Goal: Information Seeking & Learning: Learn about a topic

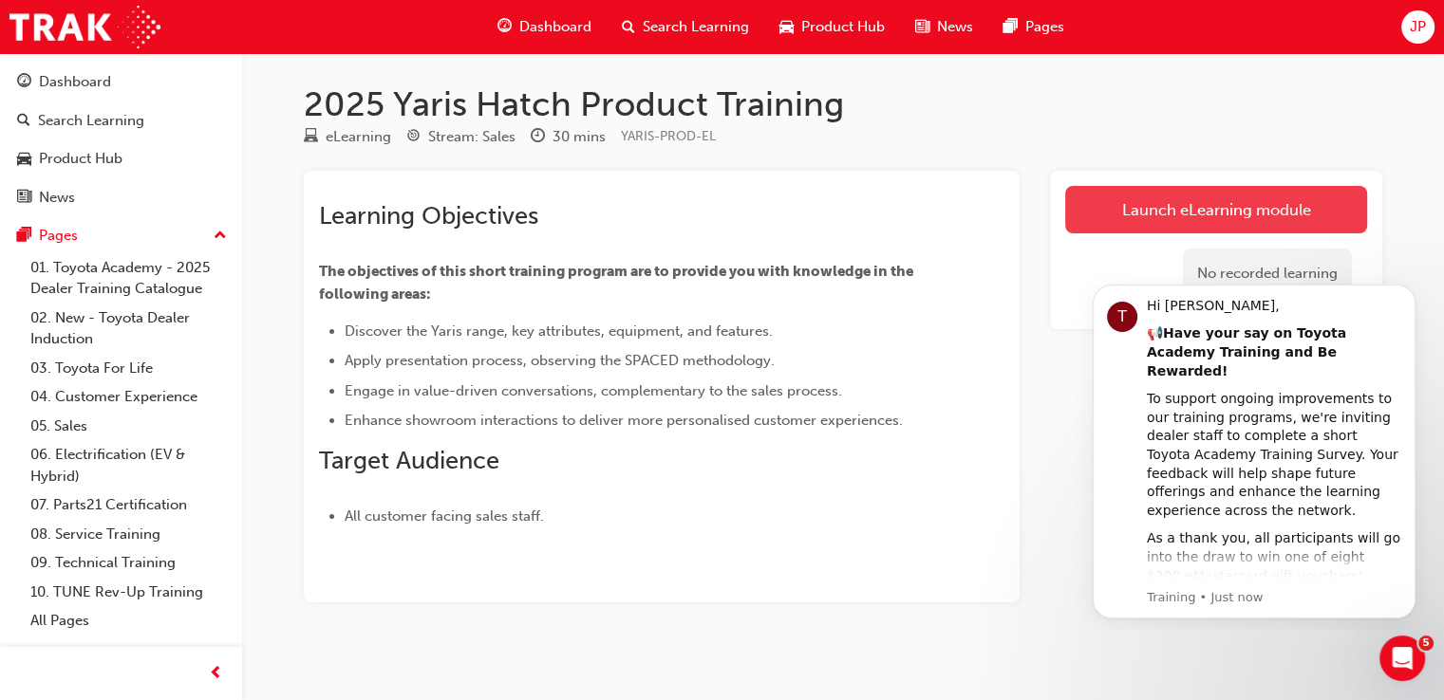
click at [1145, 223] on link "Launch eLearning module" at bounding box center [1216, 209] width 302 height 47
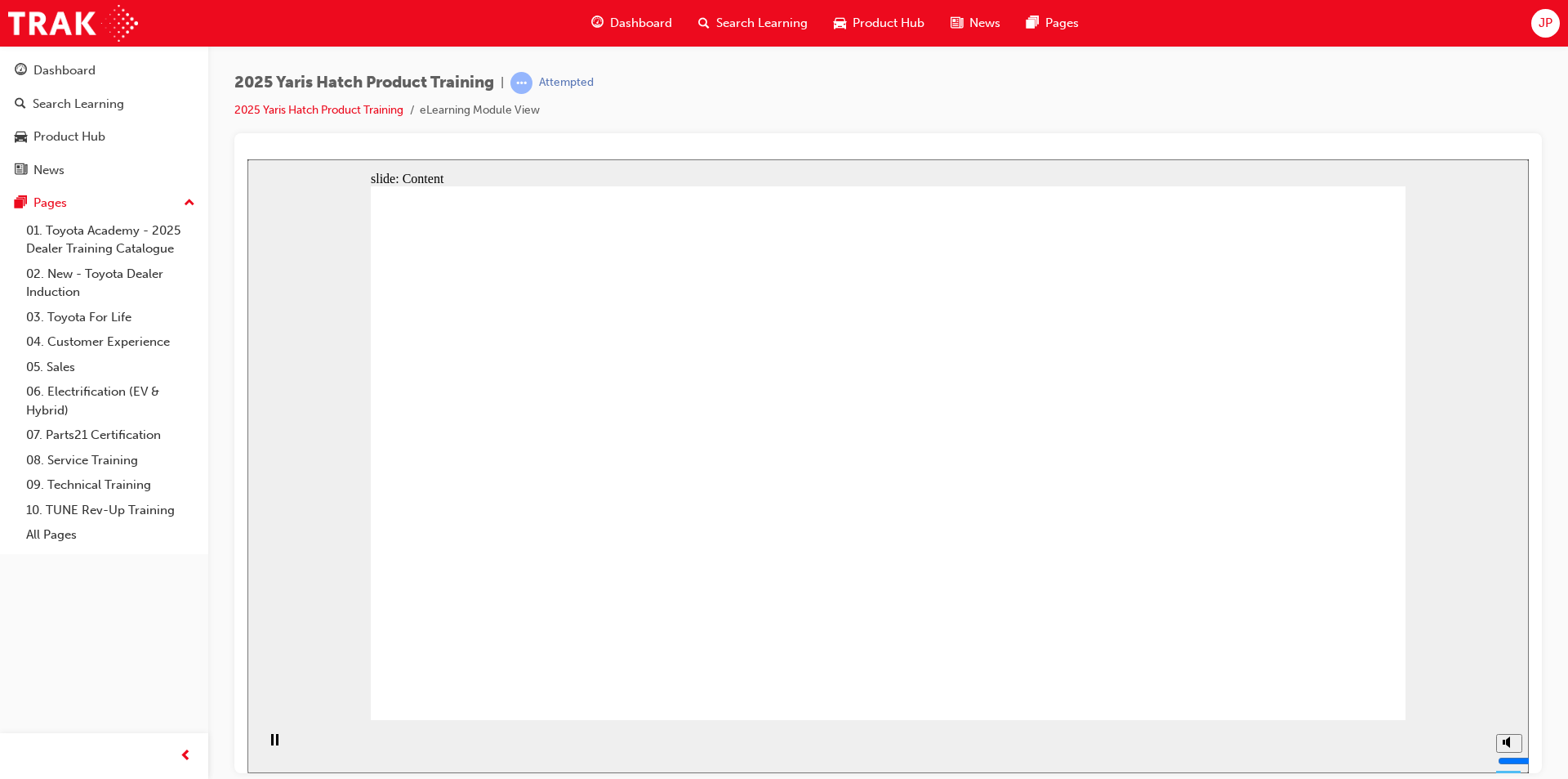
drag, startPoint x: 540, startPoint y: 434, endPoint x: 544, endPoint y: 448, distance: 14.6
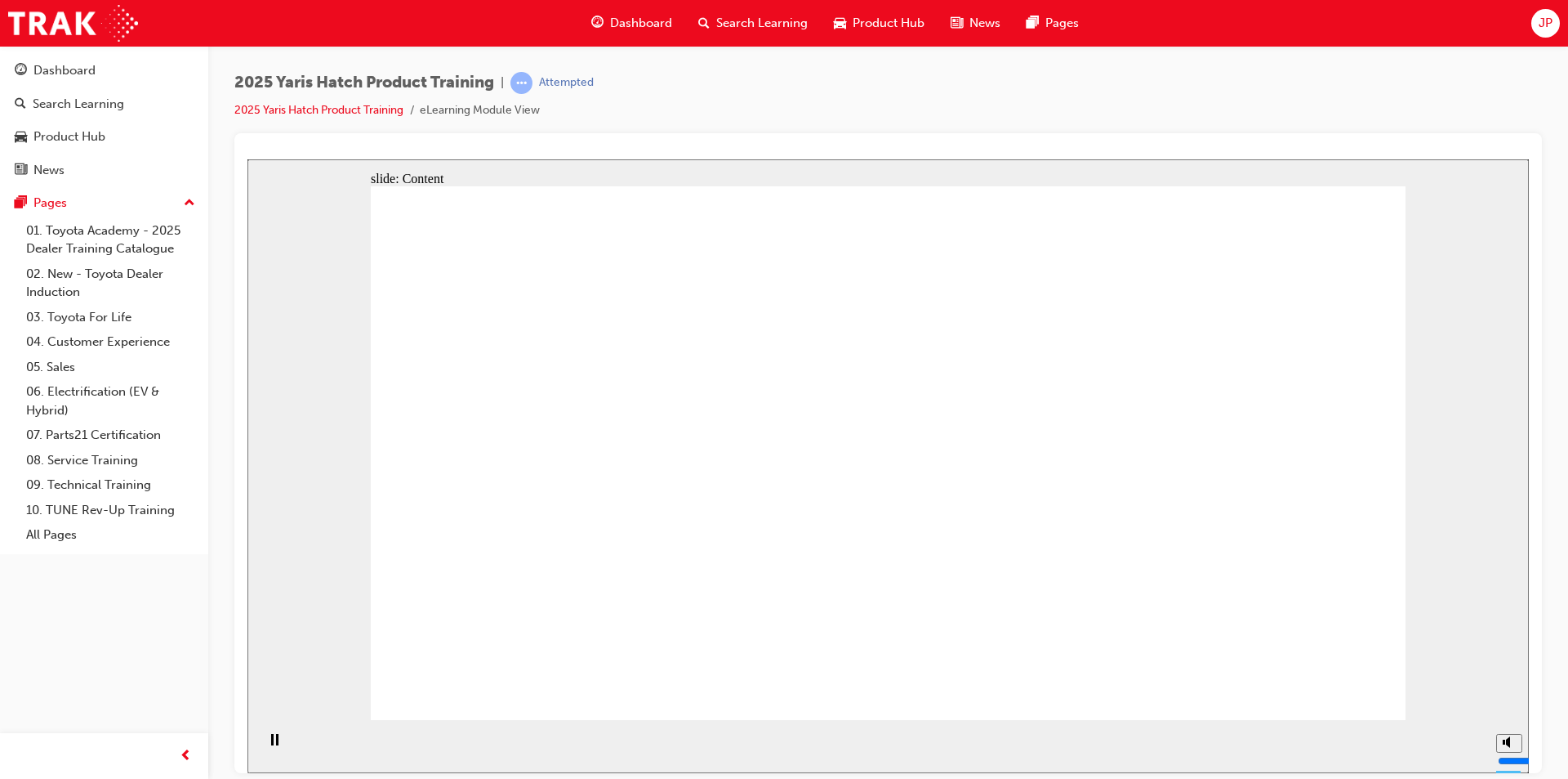
drag, startPoint x: 676, startPoint y: 368, endPoint x: 678, endPoint y: 416, distance: 48.0
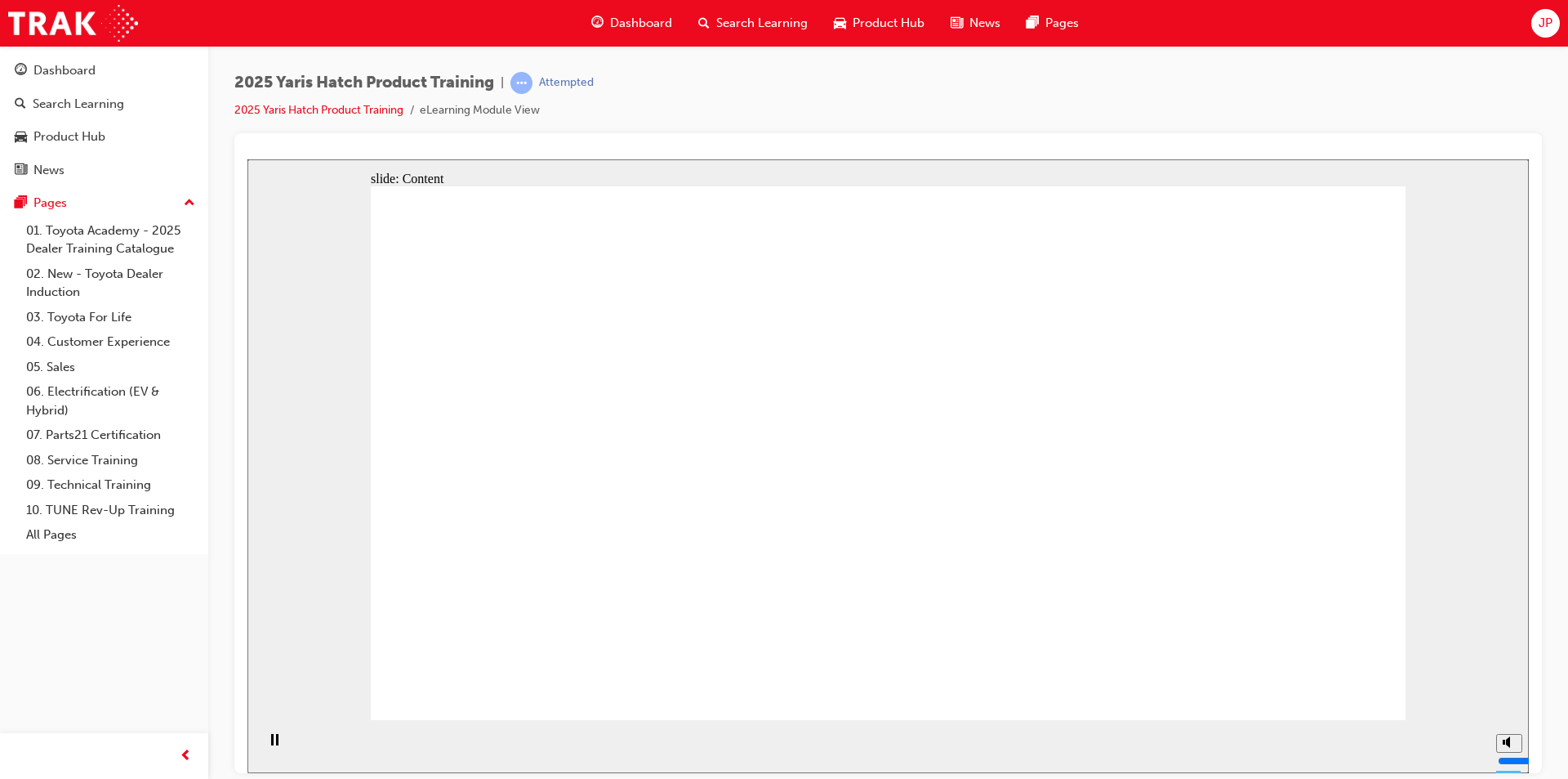
drag, startPoint x: 592, startPoint y: 355, endPoint x: 642, endPoint y: 355, distance: 50.0
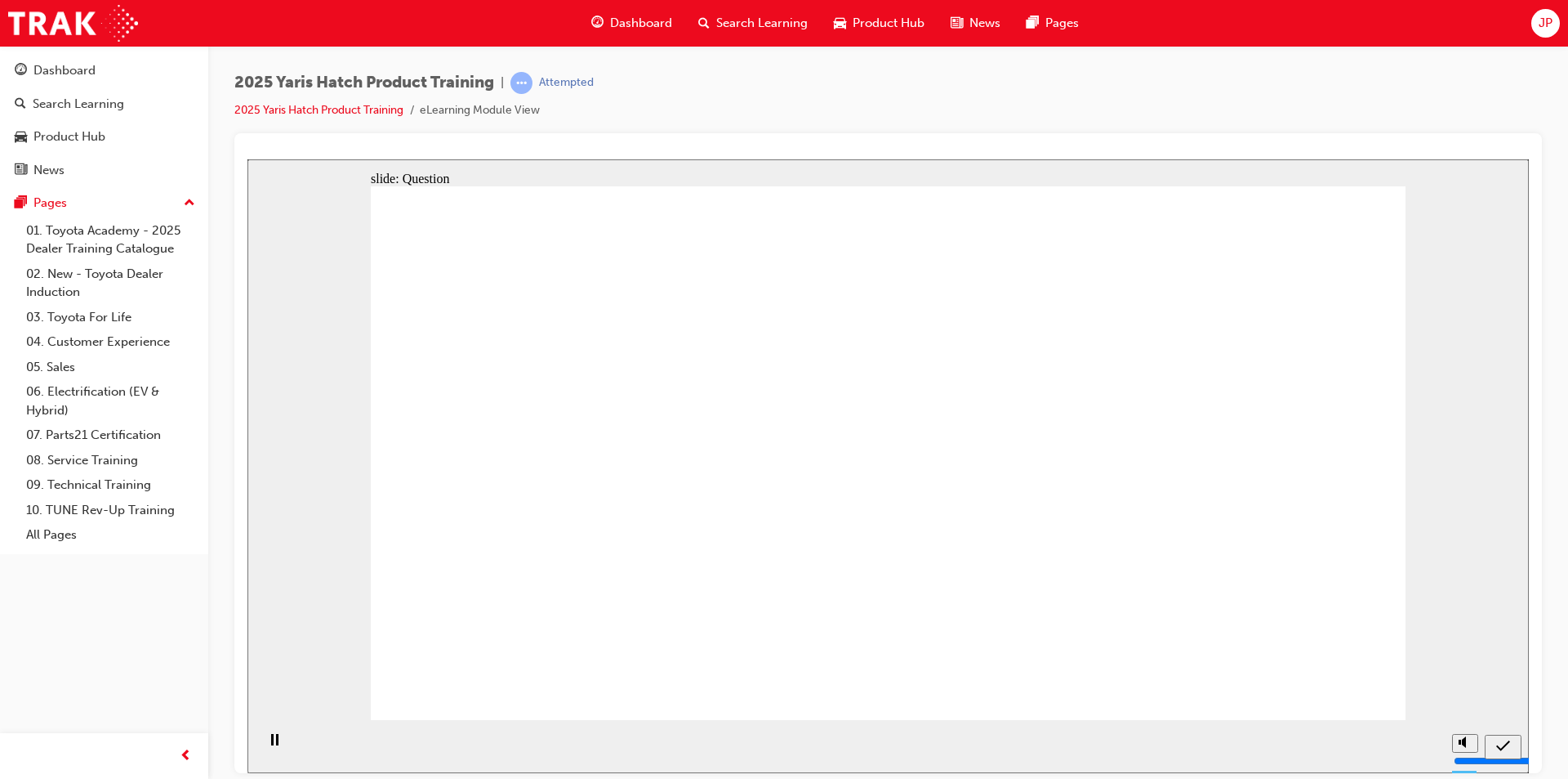
radio input "true"
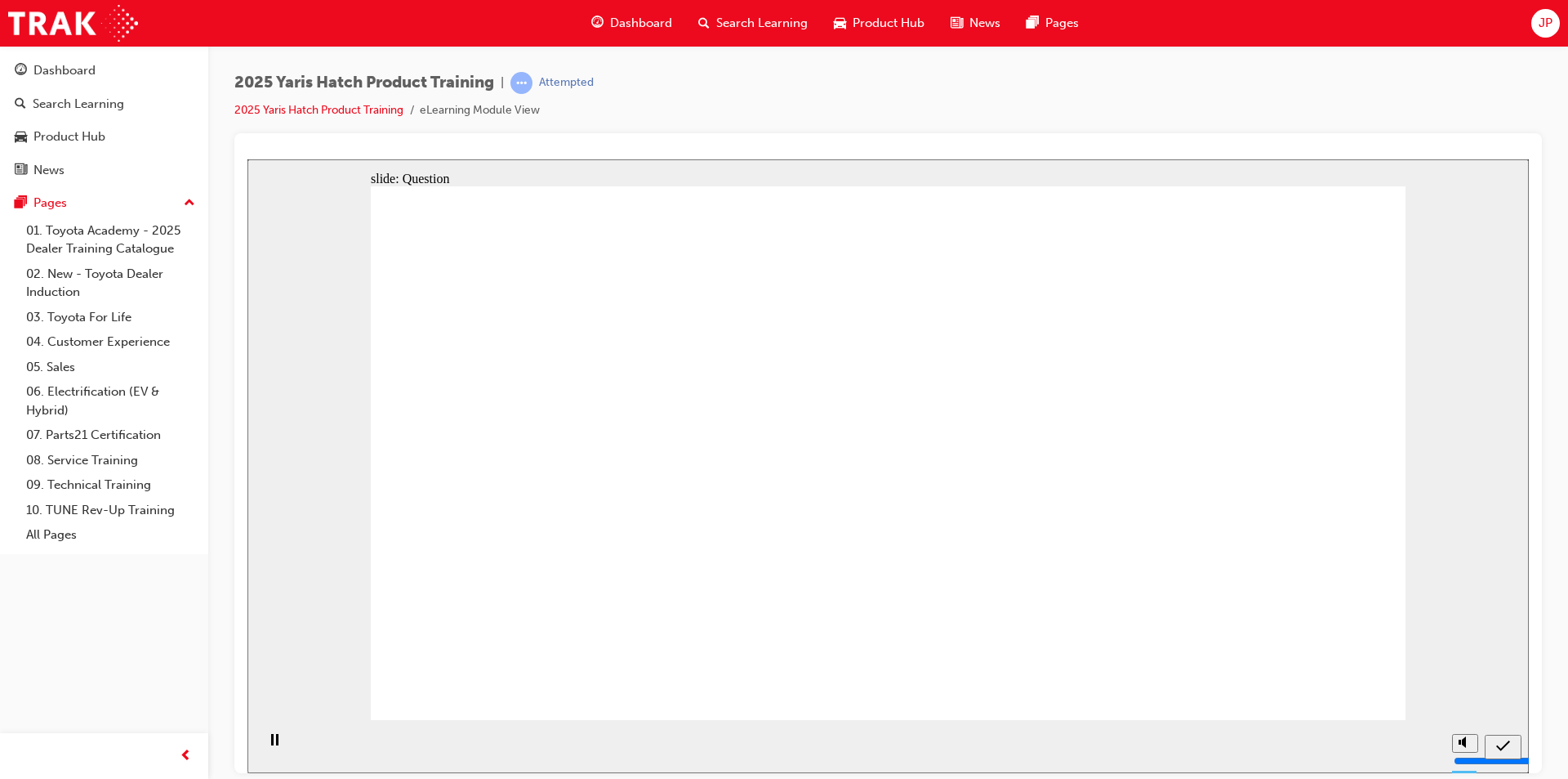
radio input "true"
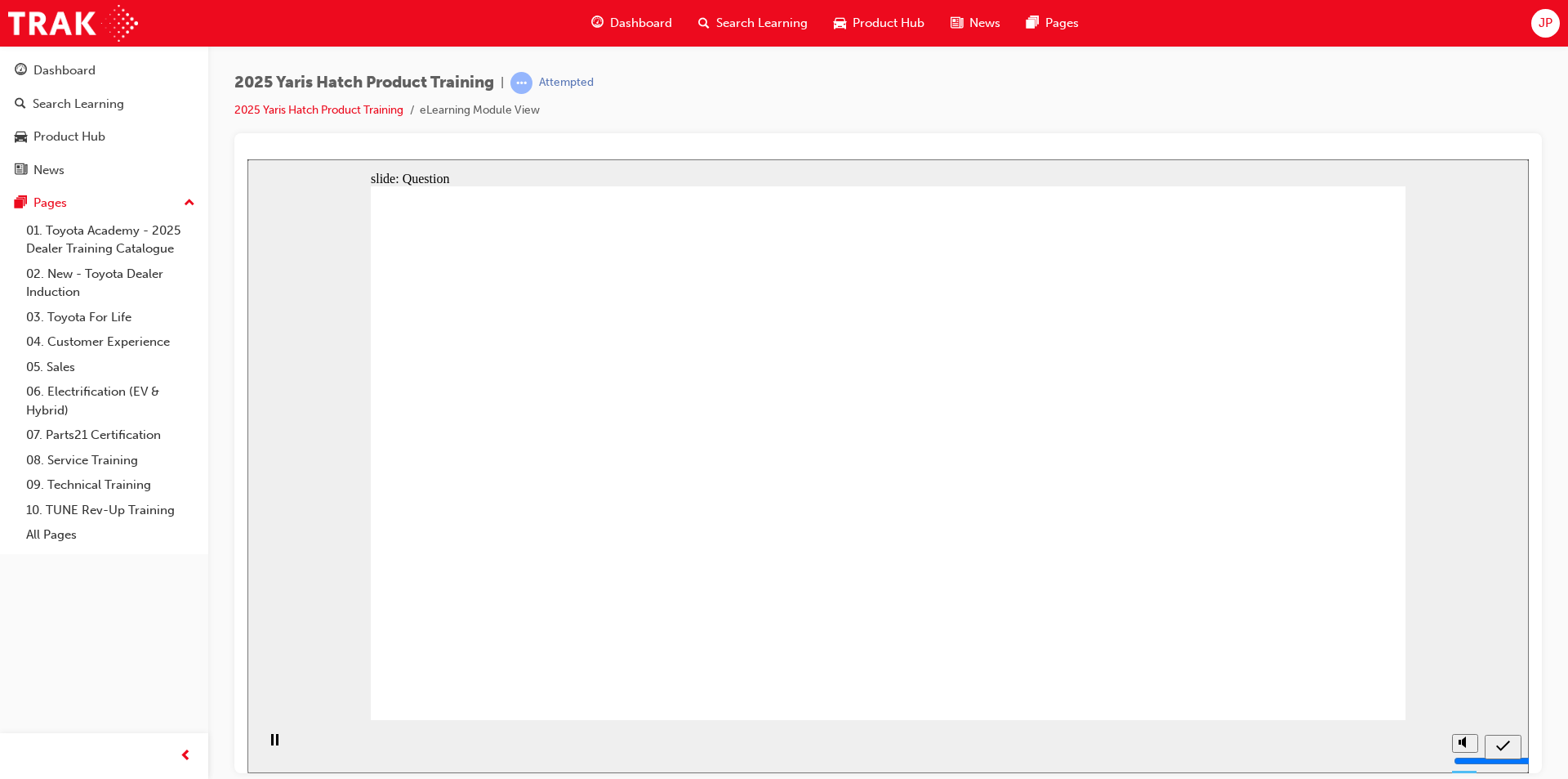
radio input "true"
drag, startPoint x: 521, startPoint y: 440, endPoint x: 509, endPoint y: 434, distance: 13.4
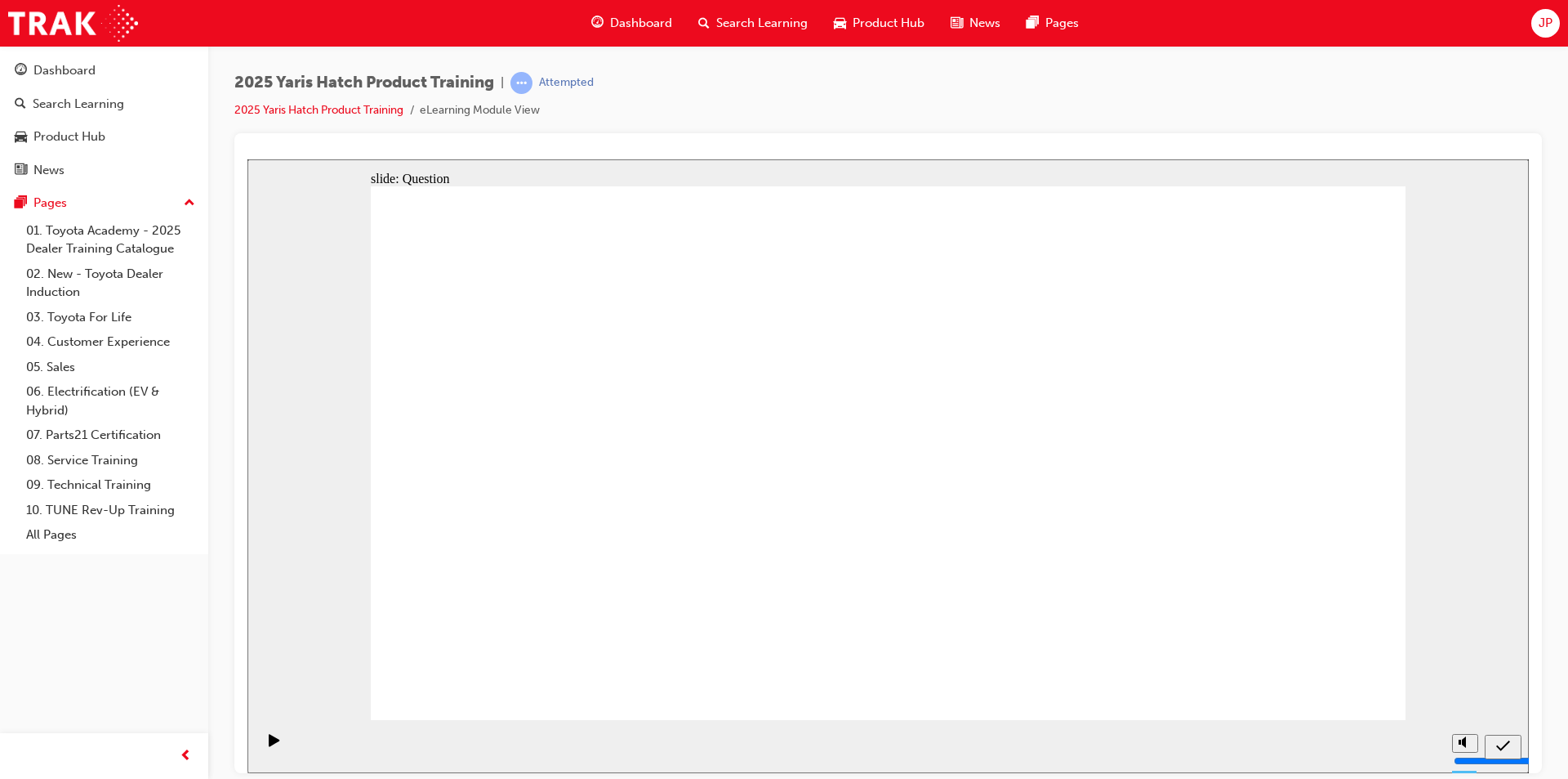
drag, startPoint x: 887, startPoint y: 438, endPoint x: 1070, endPoint y: 598, distance: 243.1
drag, startPoint x: 1261, startPoint y: 398, endPoint x: 1281, endPoint y: 577, distance: 180.1
drag, startPoint x: 672, startPoint y: 456, endPoint x: 502, endPoint y: 615, distance: 232.8
drag, startPoint x: 510, startPoint y: 474, endPoint x: 589, endPoint y: 488, distance: 80.2
drag, startPoint x: 1090, startPoint y: 410, endPoint x: 724, endPoint y: 574, distance: 401.1
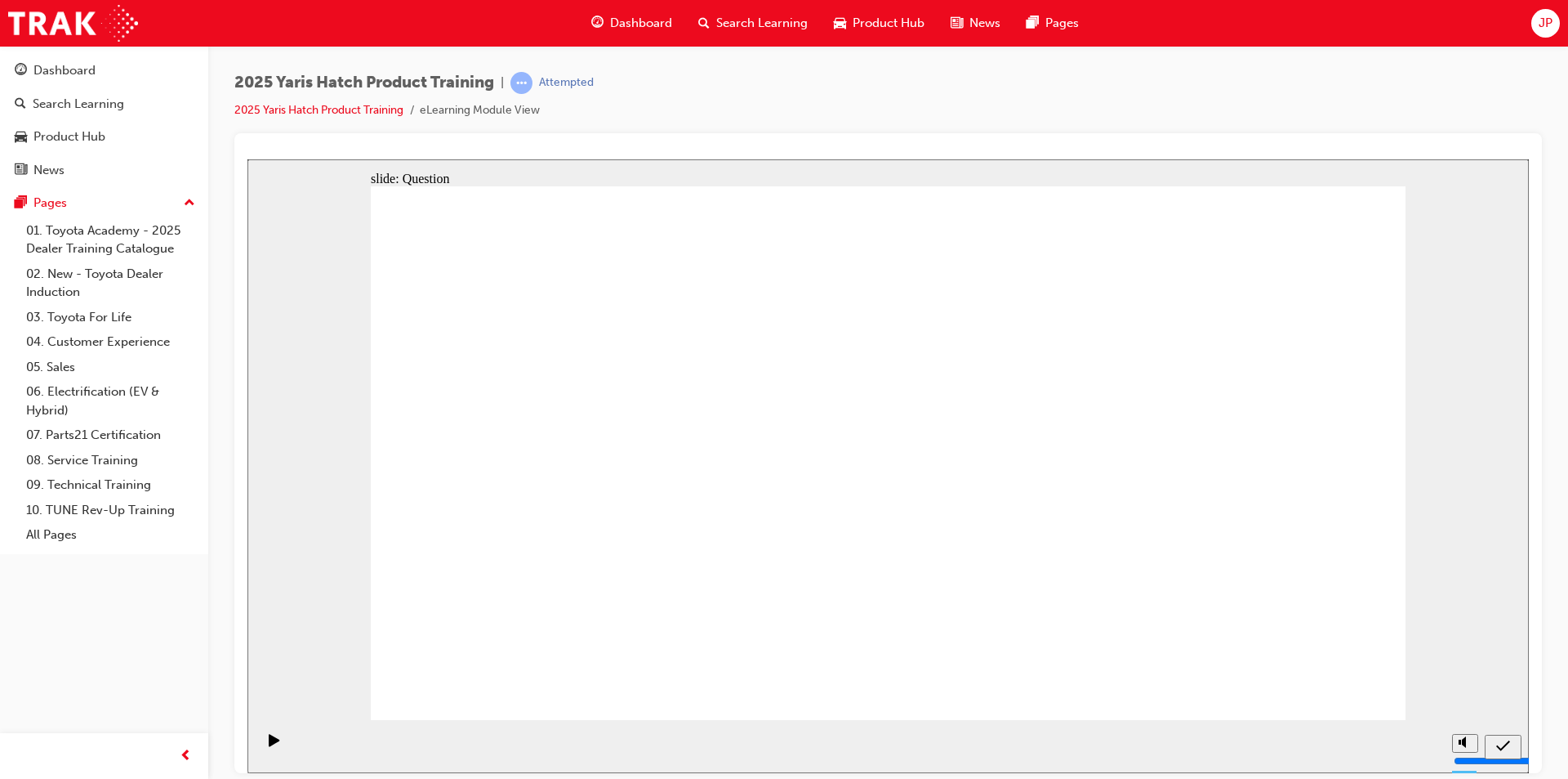
drag, startPoint x: 623, startPoint y: 454, endPoint x: 923, endPoint y: 605, distance: 335.9
drag, startPoint x: 999, startPoint y: 353, endPoint x: 1003, endPoint y: 329, distance: 24.3
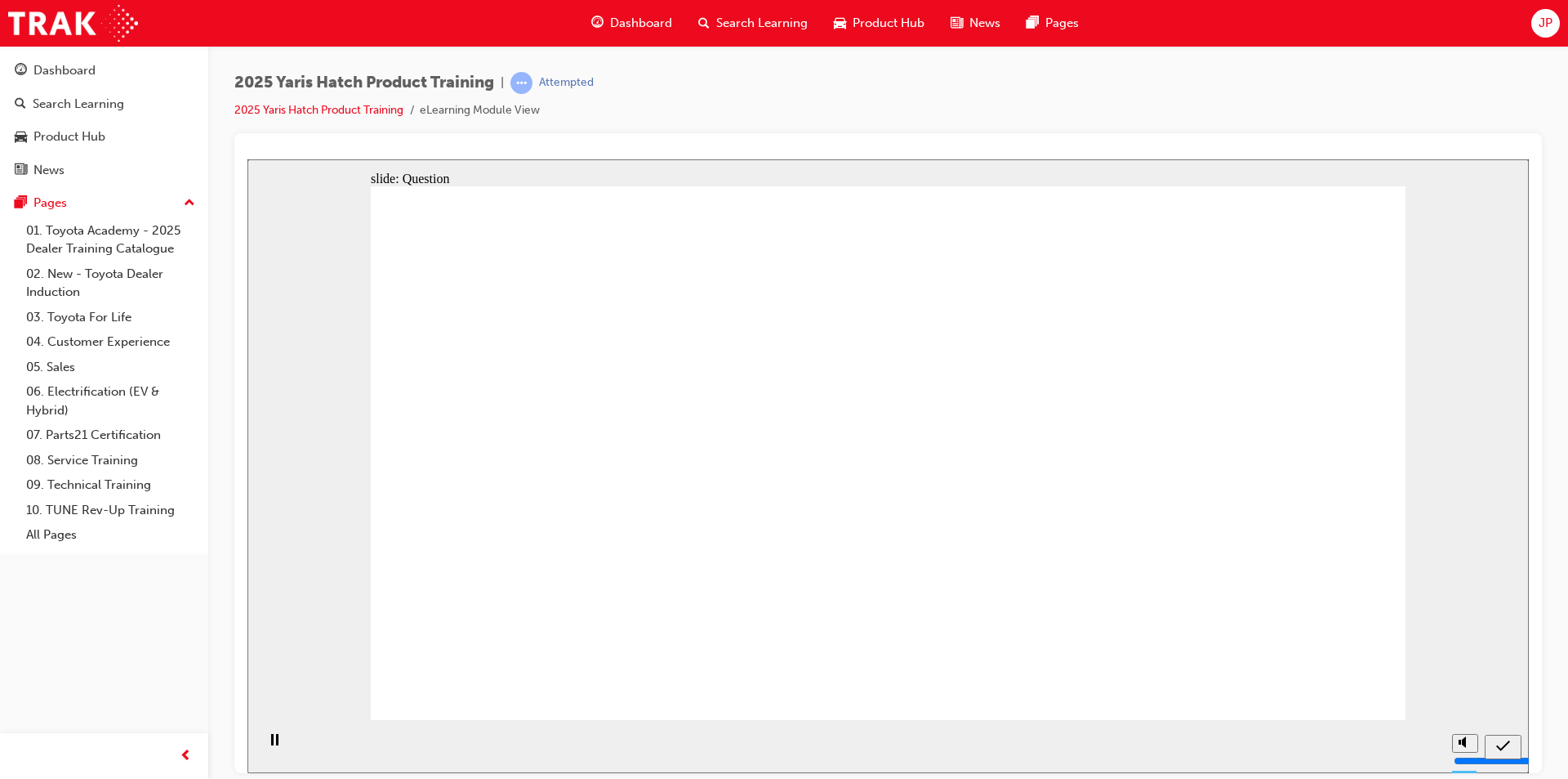
radio input "false"
radio input "true"
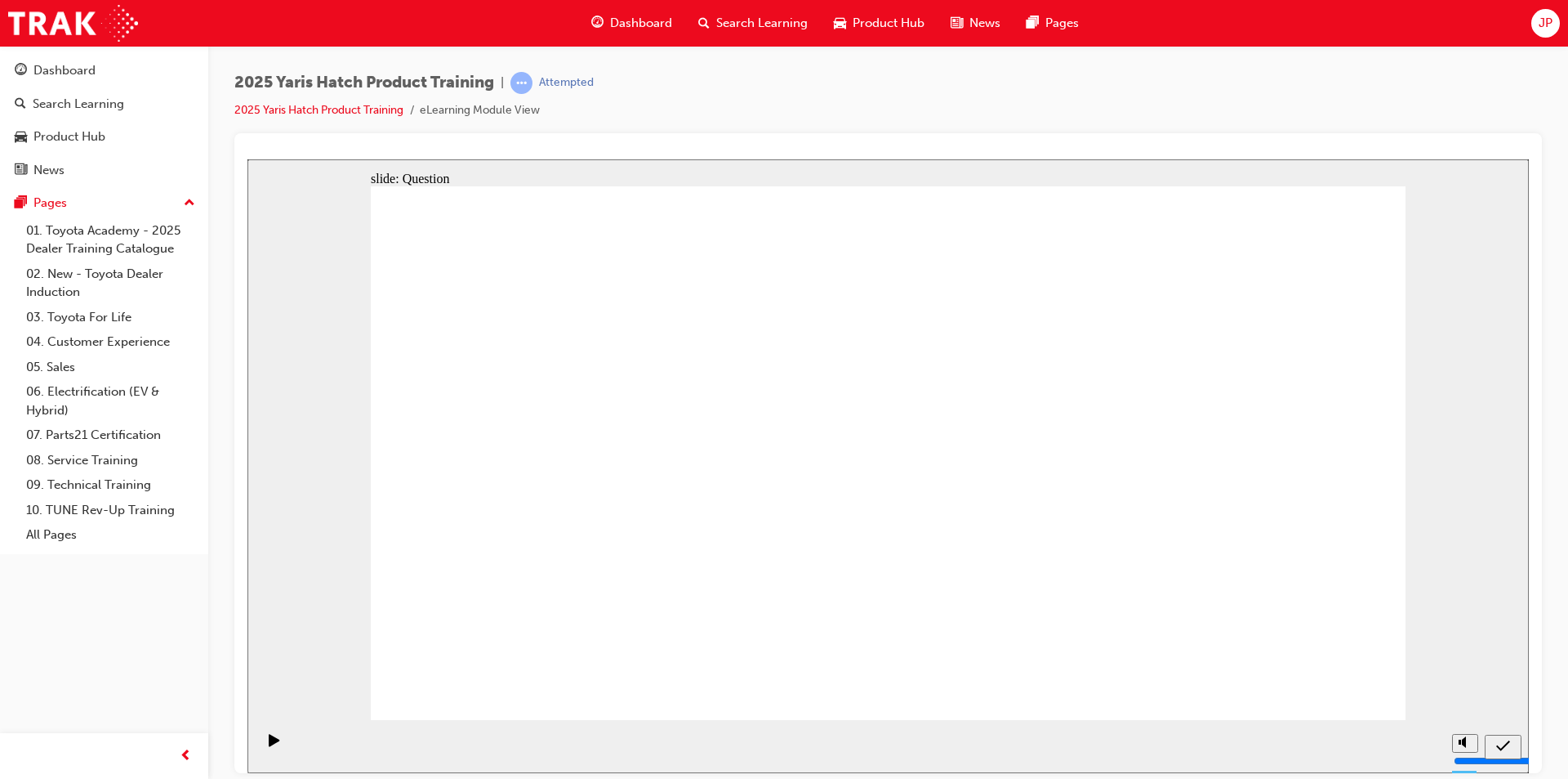
radio input "true"
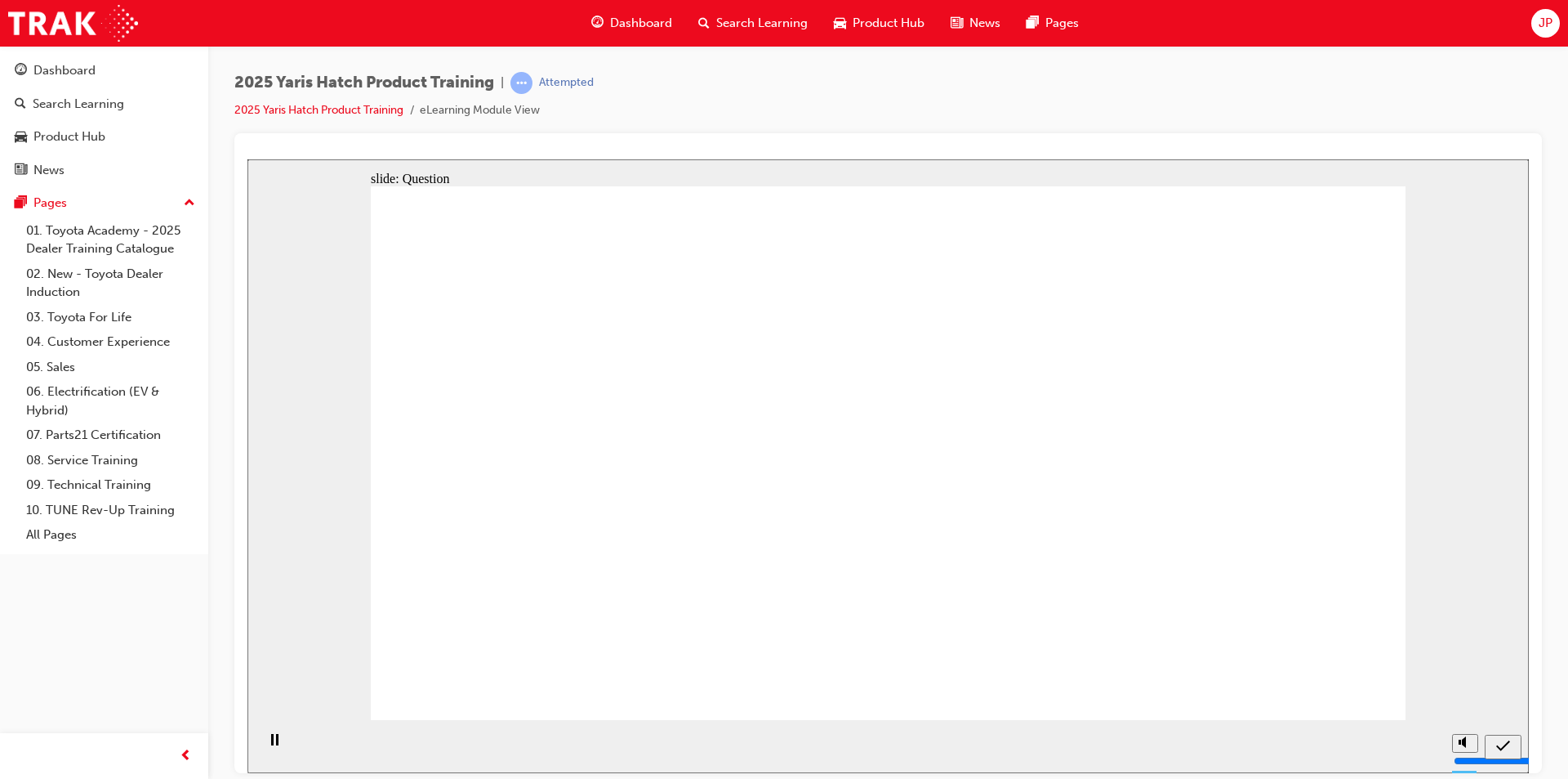
radio input "true"
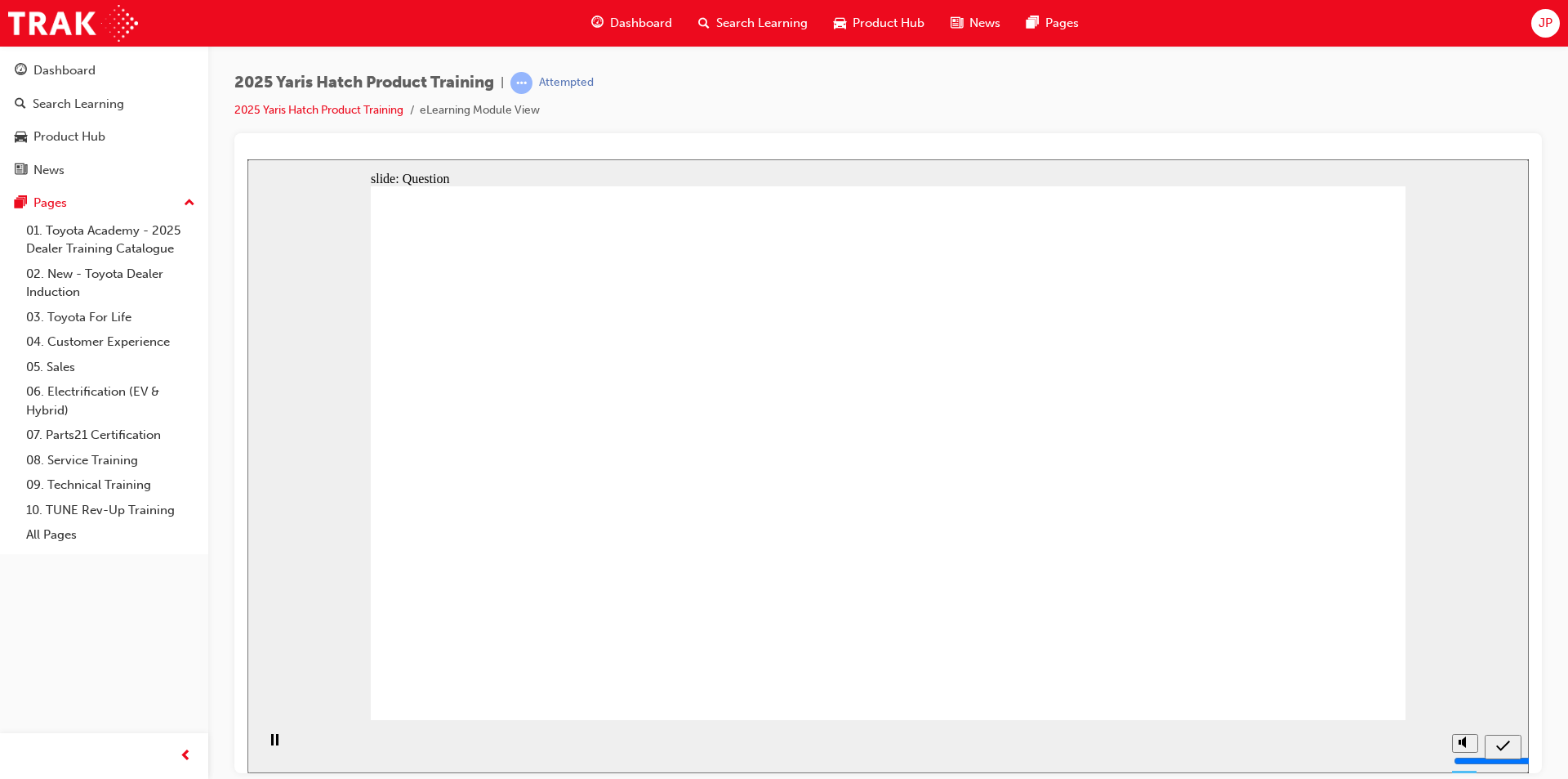
radio input "true"
drag, startPoint x: 1288, startPoint y: 667, endPoint x: 1308, endPoint y: 678, distance: 22.8
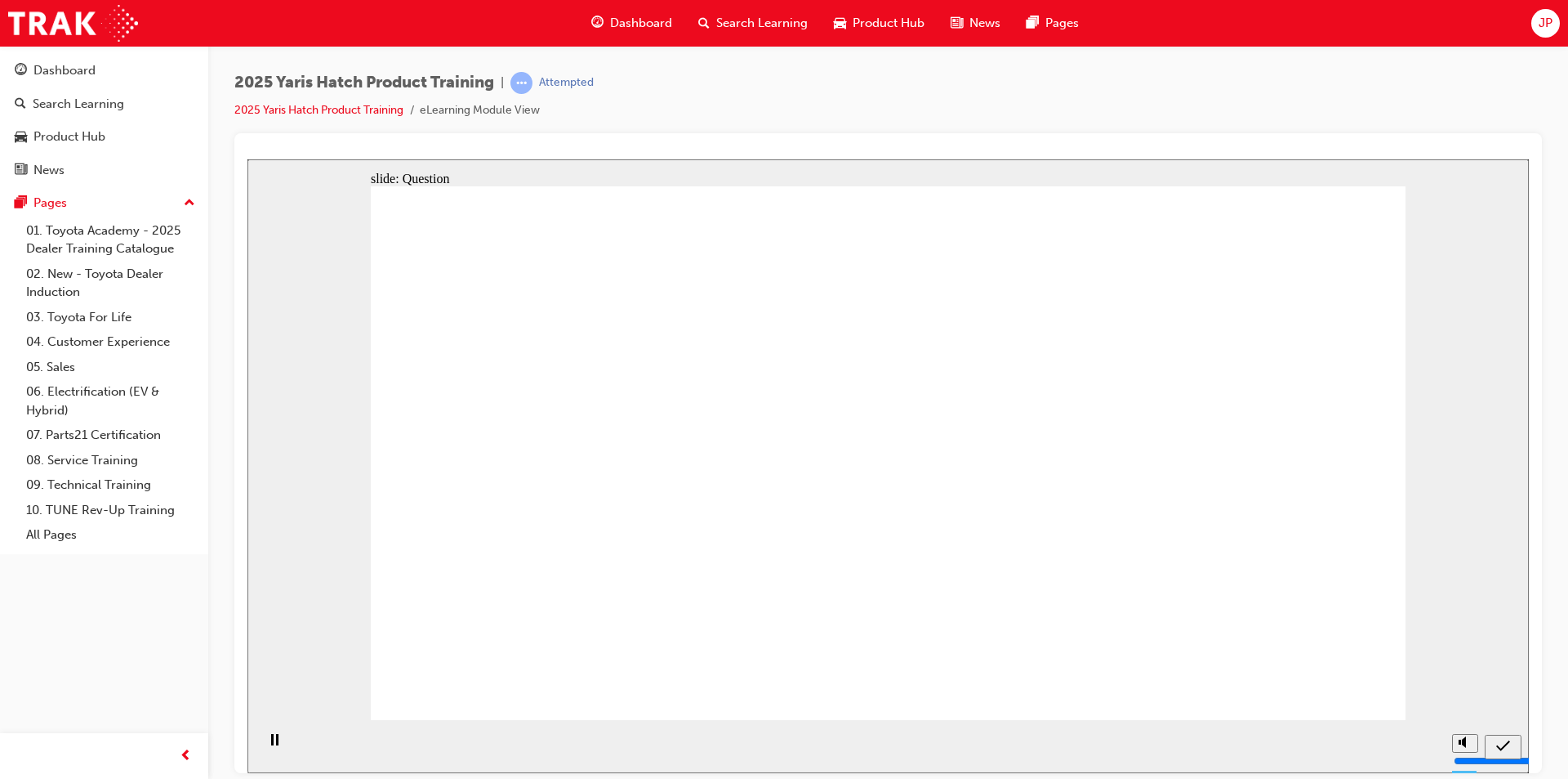
drag, startPoint x: 909, startPoint y: 423, endPoint x: 1094, endPoint y: 587, distance: 247.2
drag, startPoint x: 1053, startPoint y: 443, endPoint x: 683, endPoint y: 598, distance: 401.2
drag, startPoint x: 1256, startPoint y: 398, endPoint x: 891, endPoint y: 554, distance: 396.9
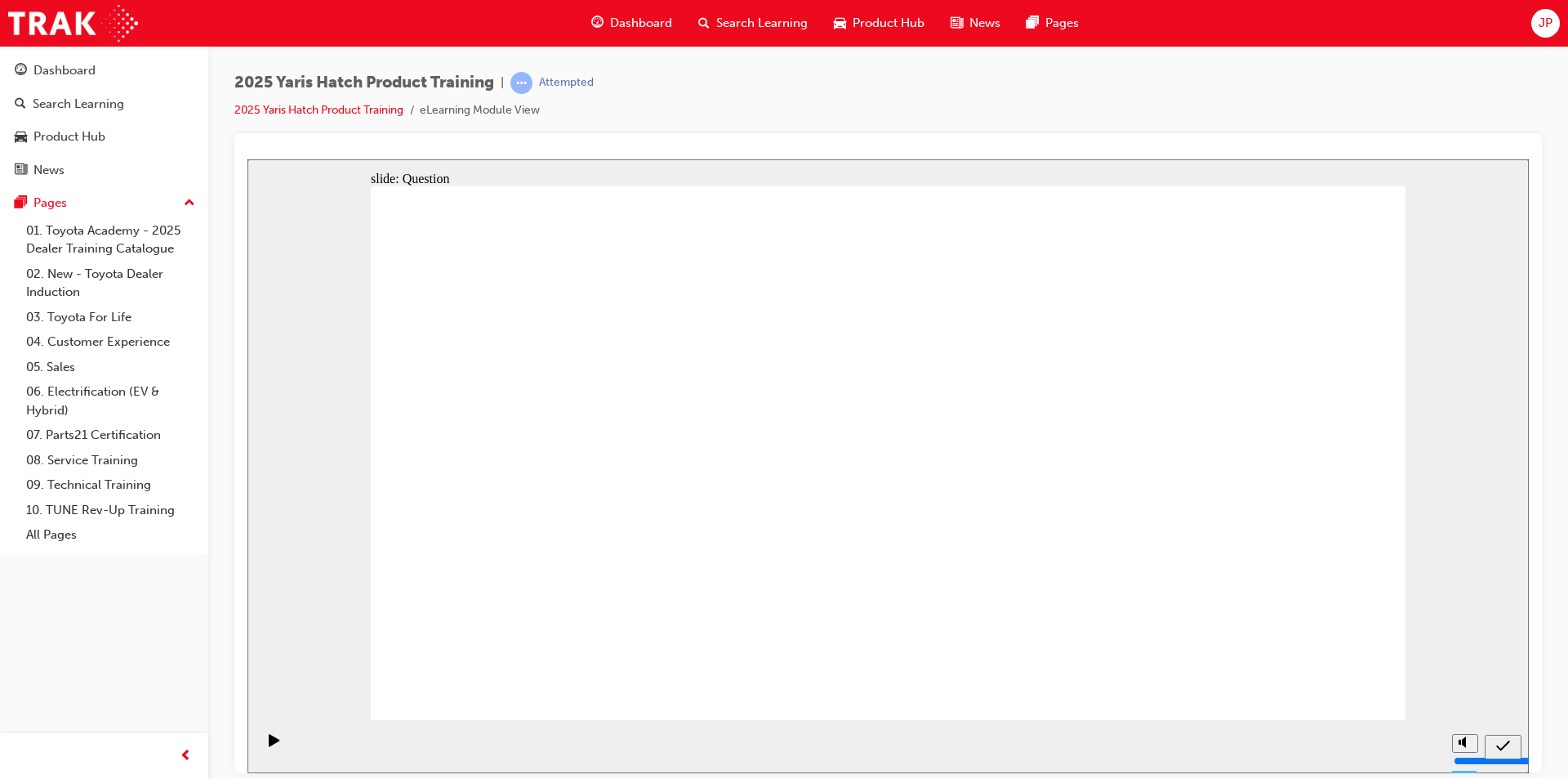
drag, startPoint x: 490, startPoint y: 452, endPoint x: 1241, endPoint y: 625, distance: 770.7
drag, startPoint x: 675, startPoint y: 452, endPoint x: 491, endPoint y: 611, distance: 243.2
